Goal: Information Seeking & Learning: Find specific page/section

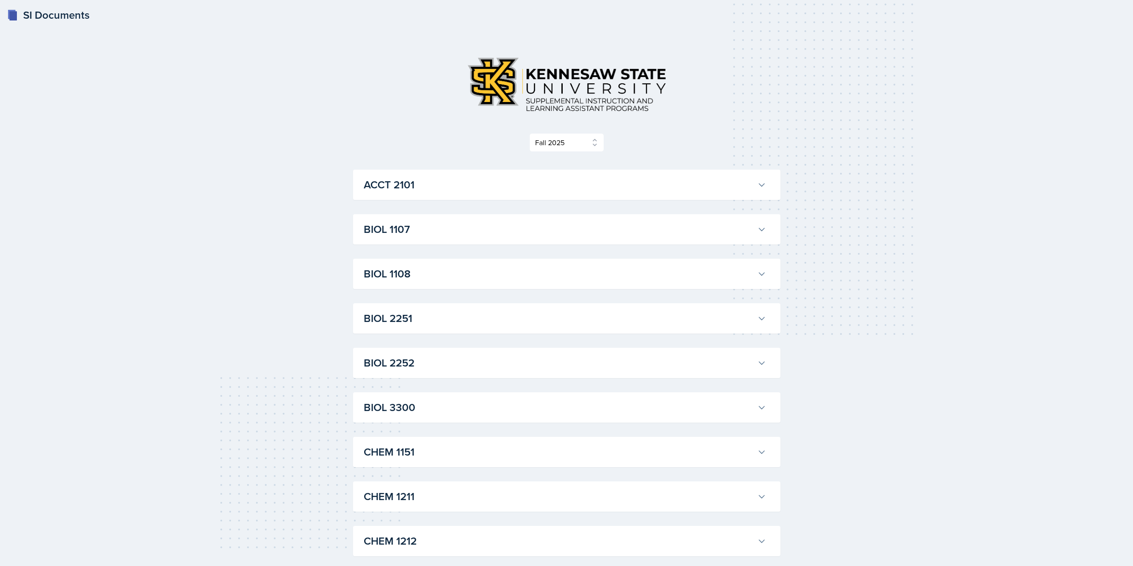
select select "2bed604d-1099-4043-b1bc-2365e8740244"
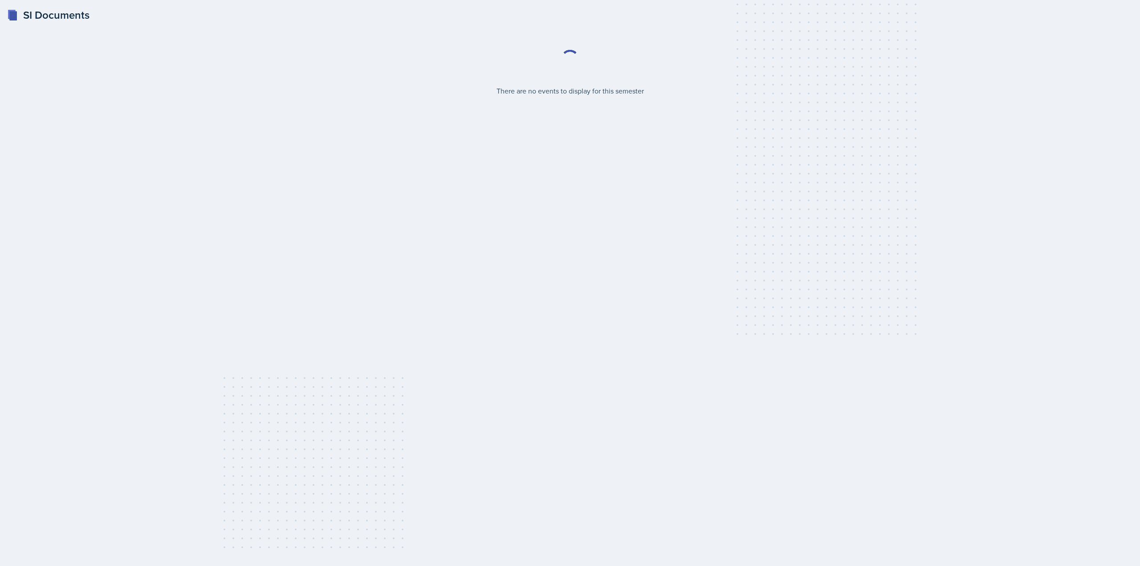
select select "2bed604d-1099-4043-b1bc-2365e8740244"
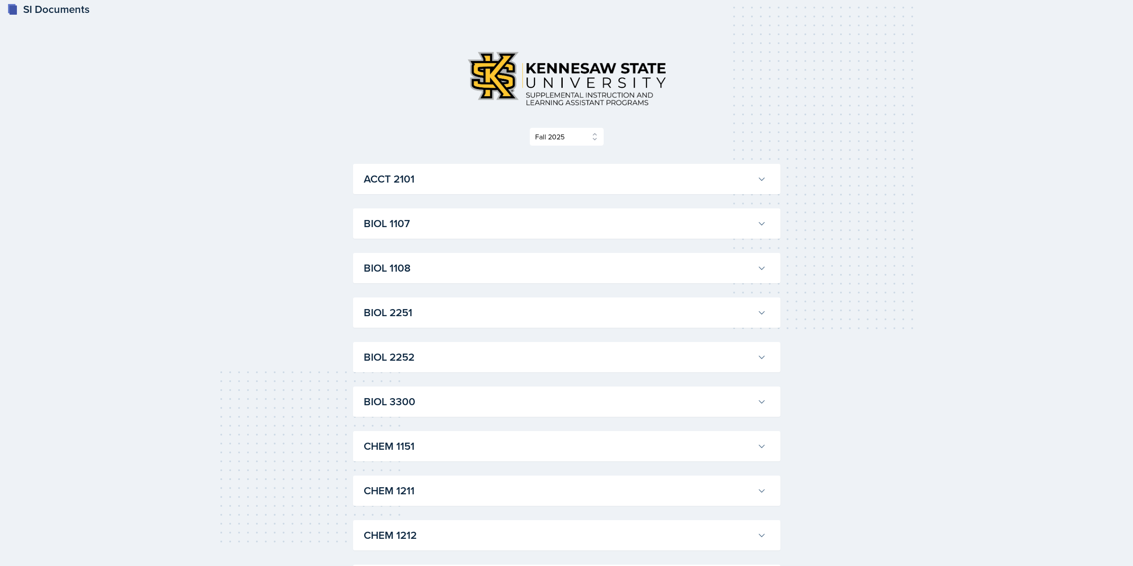
scroll to position [267, 0]
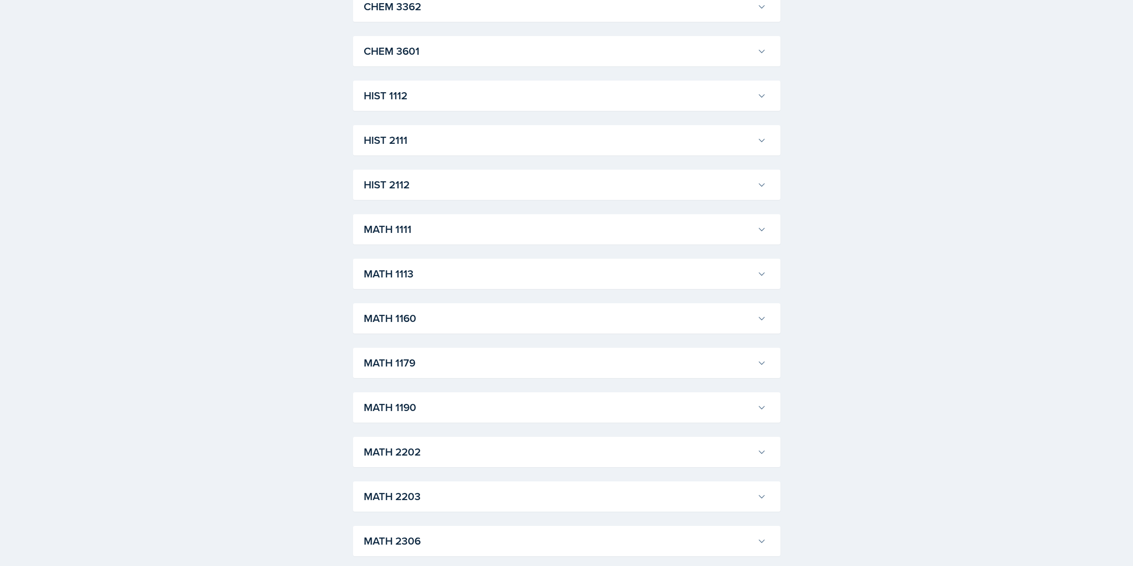
click at [415, 282] on button "MATH 1113" at bounding box center [565, 274] width 406 height 20
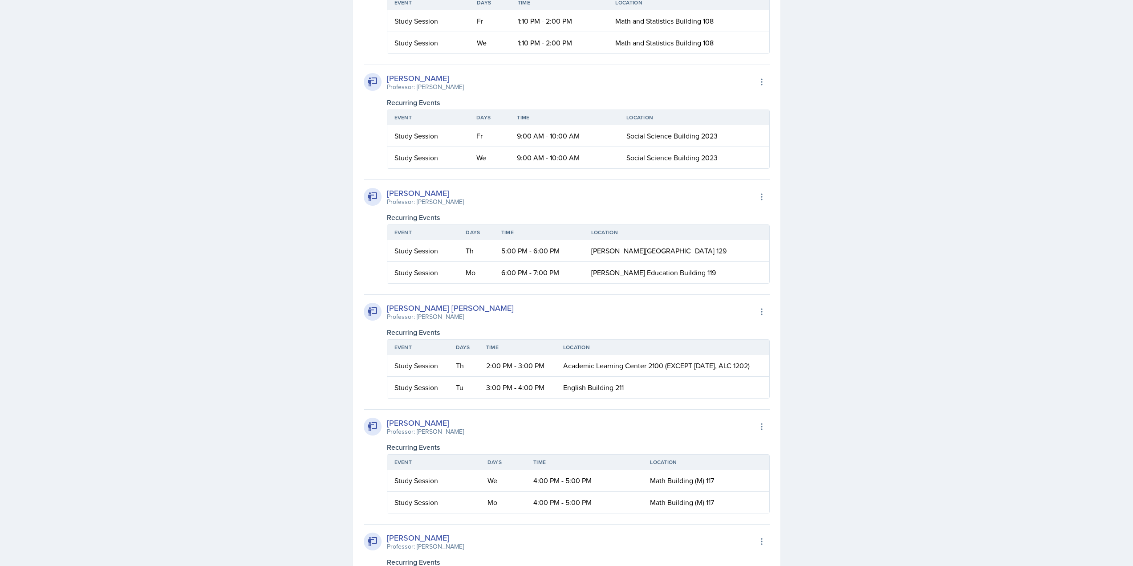
scroll to position [980, 0]
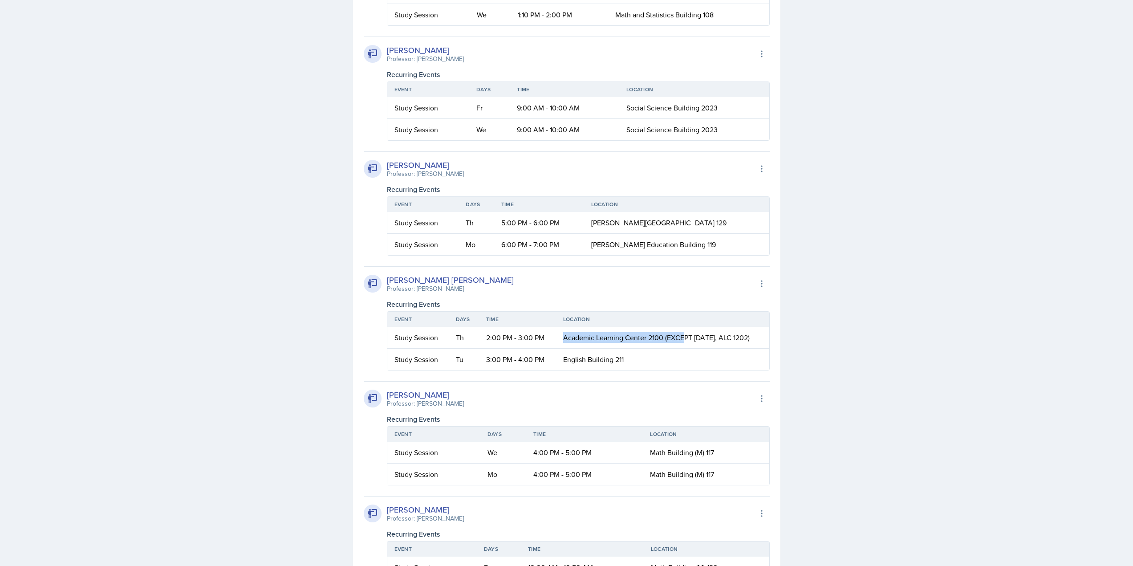
drag, startPoint x: 564, startPoint y: 339, endPoint x: 682, endPoint y: 344, distance: 118.5
click at [682, 344] on td "Academic Learning Center 2100 (EXCEPT [DATE], ALC 1202)" at bounding box center [662, 338] width 213 height 22
click at [690, 340] on span "Academic Learning Center 2100 (EXCEPT [DATE], ALC 1202)" at bounding box center [656, 338] width 187 height 10
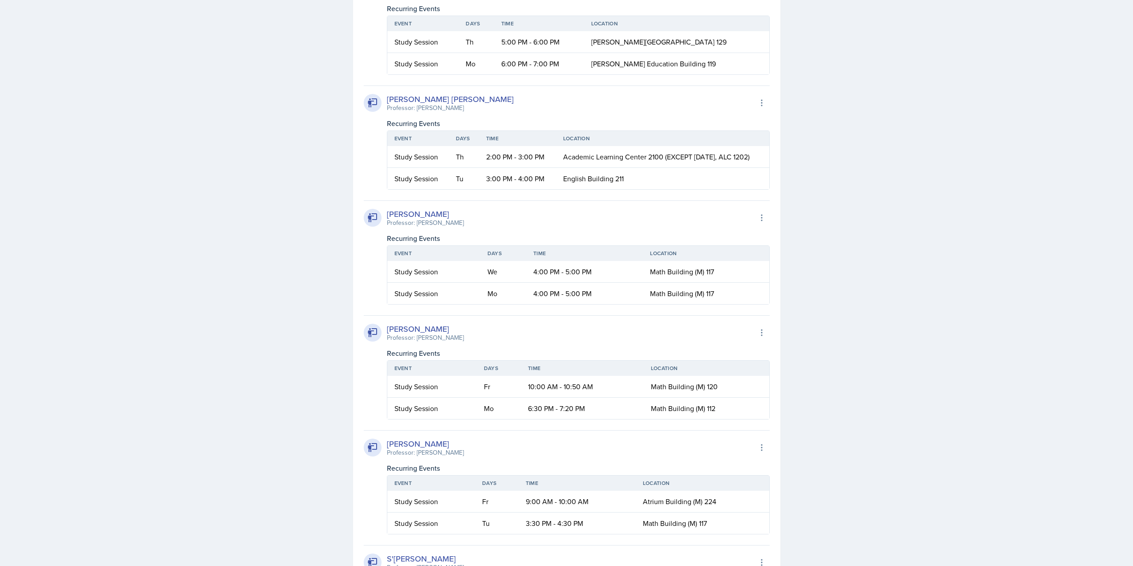
scroll to position [1291, 0]
